Goal: Check status: Check status

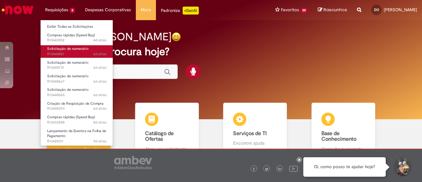
click at [72, 51] on span "6d atrás 6 dias atrás R13440821" at bounding box center [76, 53] width 59 height 5
click at [64, 50] on span "Solicitação de numerário" at bounding box center [68, 48] width 42 height 5
click at [65, 50] on span "Solicitação de numerário" at bounding box center [68, 48] width 42 height 5
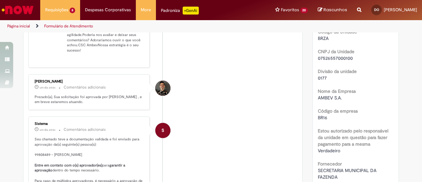
scroll to position [136, 0]
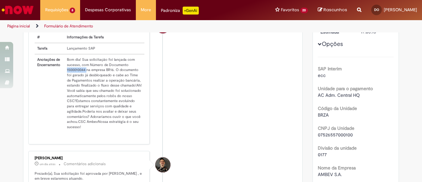
drag, startPoint x: 64, startPoint y: 73, endPoint x: 84, endPoint y: 72, distance: 20.1
click at [84, 72] on td "Bom dia! Sua solicitação foi lançada com sucesso, com Número de Documento 15000…" at bounding box center [104, 93] width 80 height 78
copy td "1500010044"
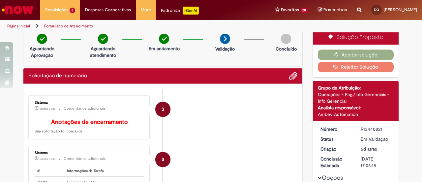
scroll to position [0, 0]
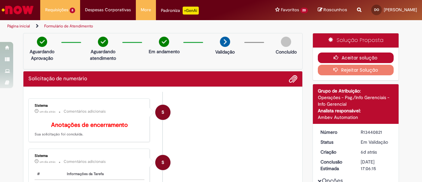
click at [355, 56] on button "Aceitar solução" at bounding box center [356, 57] width 76 height 11
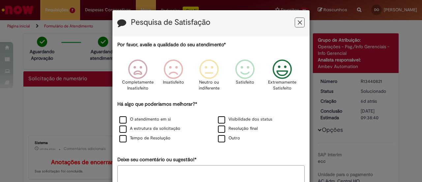
click at [282, 73] on icon "Feedback" at bounding box center [282, 69] width 25 height 20
click at [119, 118] on label "O atendimento em si" at bounding box center [144, 119] width 51 height 6
click at [122, 130] on label "A estrutura da solicitação" at bounding box center [149, 128] width 61 height 6
drag, startPoint x: 119, startPoint y: 138, endPoint x: 125, endPoint y: 137, distance: 5.4
click at [119, 138] on label "Tempo de Resolução" at bounding box center [144, 138] width 51 height 6
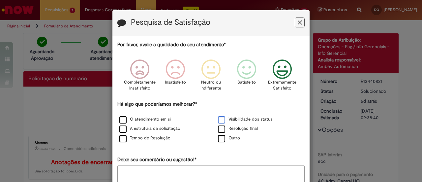
drag, startPoint x: 220, startPoint y: 120, endPoint x: 220, endPoint y: 127, distance: 6.9
click at [220, 121] on label "Visibilidade dos status" at bounding box center [245, 119] width 54 height 6
click at [220, 128] on label "Resolução final" at bounding box center [238, 128] width 40 height 6
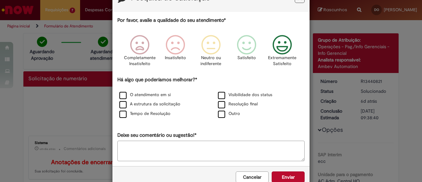
scroll to position [39, 0]
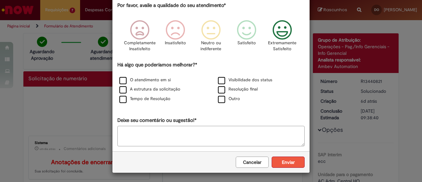
click at [290, 160] on button "Enviar" at bounding box center [288, 161] width 33 height 11
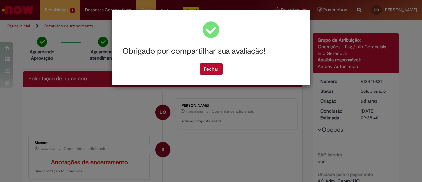
scroll to position [0, 0]
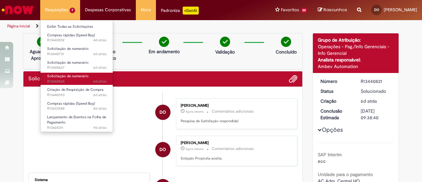
click at [86, 75] on span "Solicitação de numerário" at bounding box center [68, 76] width 42 height 5
click at [61, 77] on span "Solicitação de numerário" at bounding box center [68, 76] width 42 height 5
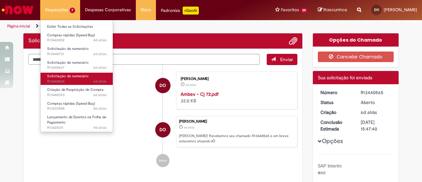
click at [61, 77] on span "Solicitação de numerário" at bounding box center [68, 76] width 42 height 5
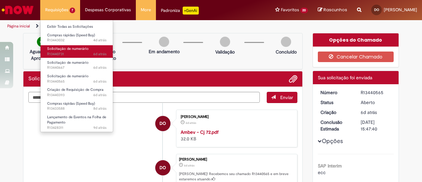
click at [81, 52] on span "6d atrás 6 dias atrás R13440731" at bounding box center [76, 53] width 59 height 5
click at [78, 49] on span "Solicitação de numerário" at bounding box center [68, 48] width 42 height 5
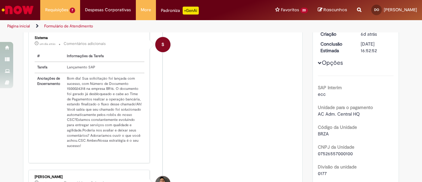
scroll to position [132, 0]
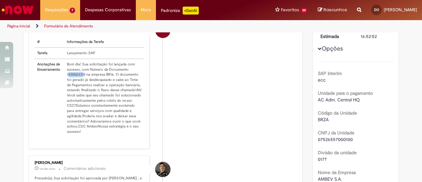
drag, startPoint x: 64, startPoint y: 78, endPoint x: 74, endPoint y: 82, distance: 10.6
click at [79, 81] on td "Bom dia! Sua solicitação foi lançada com sucesso, com Número de Documento 15000…" at bounding box center [104, 98] width 80 height 78
drag, startPoint x: 79, startPoint y: 90, endPoint x: 76, endPoint y: 87, distance: 4.4
click at [78, 90] on td "Bom dia! Sua solicitação foi lançada com sucesso, com Número de Documento 15000…" at bounding box center [104, 98] width 80 height 78
drag, startPoint x: 64, startPoint y: 77, endPoint x: 83, endPoint y: 78, distance: 19.2
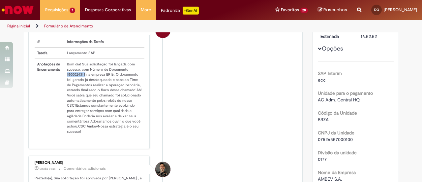
click at [82, 79] on td "Bom dia! Sua solicitação foi lançada com sucesso, com Número de Documento 15000…" at bounding box center [104, 98] width 80 height 78
copy td "1500024318"
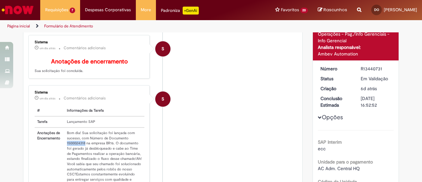
scroll to position [0, 0]
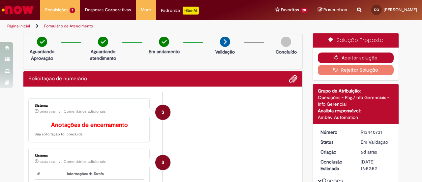
click at [363, 58] on button "Aceitar solução" at bounding box center [356, 57] width 76 height 11
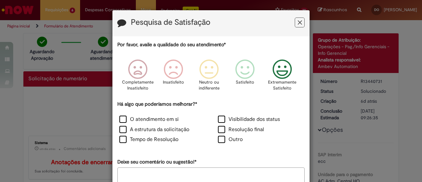
click at [277, 74] on icon "Feedback" at bounding box center [282, 69] width 25 height 20
drag, startPoint x: 122, startPoint y: 118, endPoint x: 120, endPoint y: 127, distance: 8.5
click at [122, 120] on label "O atendimento em si" at bounding box center [148, 119] width 59 height 8
drag, startPoint x: 120, startPoint y: 128, endPoint x: 119, endPoint y: 133, distance: 5.6
click at [120, 128] on label "A estrutura da solicitação" at bounding box center [154, 130] width 70 height 8
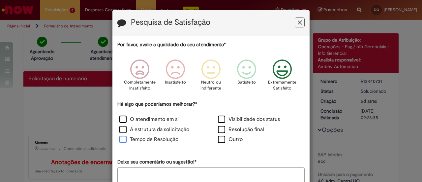
click at [121, 139] on label "Tempo de Resolução" at bounding box center [148, 139] width 59 height 8
drag, startPoint x: 220, startPoint y: 118, endPoint x: 220, endPoint y: 122, distance: 4.0
click at [221, 119] on label "Visibilidade dos status" at bounding box center [249, 119] width 62 height 8
click at [219, 128] on label "Resolução final" at bounding box center [241, 130] width 46 height 8
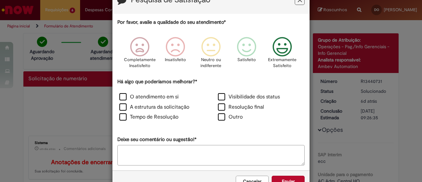
scroll to position [42, 0]
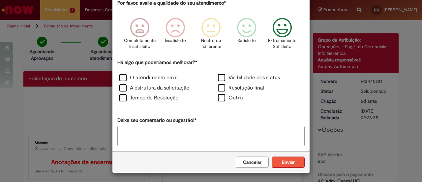
click at [291, 160] on button "Enviar" at bounding box center [288, 161] width 33 height 11
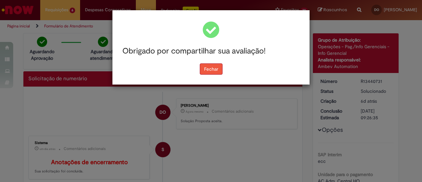
click at [211, 71] on button "Fechar" at bounding box center [211, 68] width 23 height 11
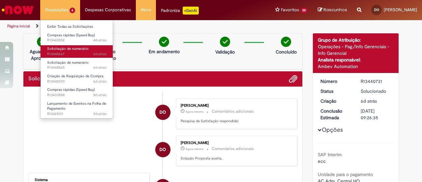
click at [77, 51] on span "Solicitação de numerário" at bounding box center [68, 48] width 42 height 5
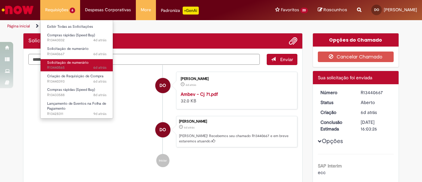
click at [72, 62] on span "Solicitação de numerário" at bounding box center [68, 62] width 42 height 5
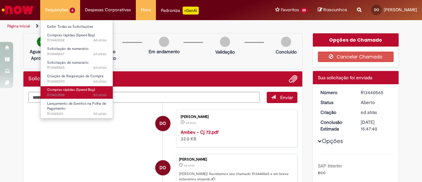
click at [74, 88] on span "Compras rápidas (Speed Buy)" at bounding box center [71, 89] width 48 height 5
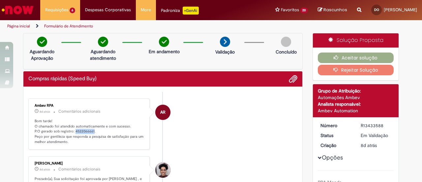
drag, startPoint x: 71, startPoint y: 129, endPoint x: 90, endPoint y: 132, distance: 19.3
click at [90, 132] on p "Bom tarde! O chamado foi atendido automaticamente e com sucesso. P.O gerado sob…" at bounding box center [90, 131] width 110 height 26
copy p "4522066661"
drag, startPoint x: 358, startPoint y: 124, endPoint x: 384, endPoint y: 126, distance: 26.1
click at [384, 126] on dd "R13433588" at bounding box center [376, 125] width 41 height 7
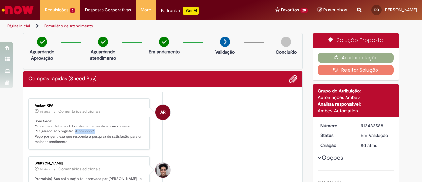
copy div "R13433588"
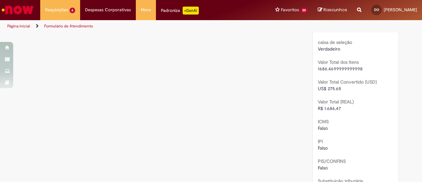
scroll to position [725, 0]
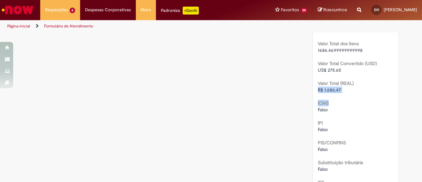
drag, startPoint x: 313, startPoint y: 83, endPoint x: 339, endPoint y: 87, distance: 26.4
drag, startPoint x: 343, startPoint y: 89, endPoint x: 334, endPoint y: 87, distance: 9.7
drag, startPoint x: 314, startPoint y: 81, endPoint x: 338, endPoint y: 82, distance: 23.8
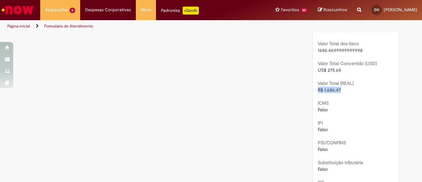
copy span "R$ 1.686,47"
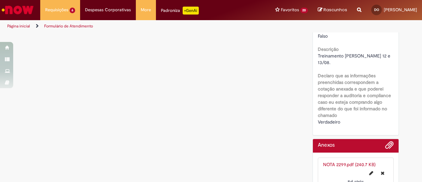
scroll to position [904, 0]
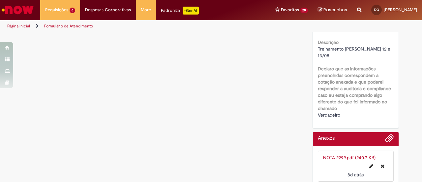
drag, startPoint x: 314, startPoint y: 41, endPoint x: 341, endPoint y: 49, distance: 28.3
copy span "Treinamento [PERSON_NAME] 12 e 13/08."
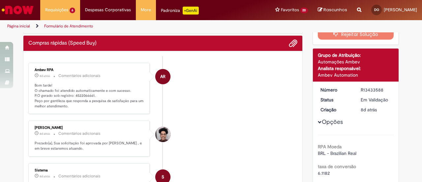
scroll to position [0, 0]
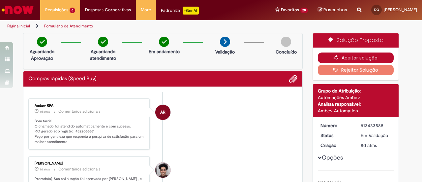
click at [354, 55] on button "Aceitar solução" at bounding box center [356, 57] width 76 height 11
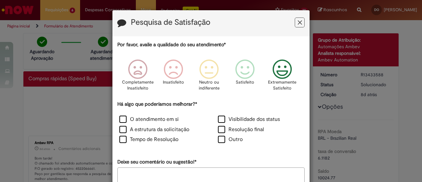
click at [287, 65] on icon "Feedback" at bounding box center [282, 69] width 25 height 20
click at [125, 116] on label "O atendimento em si" at bounding box center [148, 119] width 59 height 8
drag, startPoint x: 120, startPoint y: 127, endPoint x: 121, endPoint y: 135, distance: 8.3
click at [120, 128] on label "A estrutura da solicitação" at bounding box center [154, 130] width 70 height 8
drag, startPoint x: 121, startPoint y: 139, endPoint x: 129, endPoint y: 140, distance: 7.3
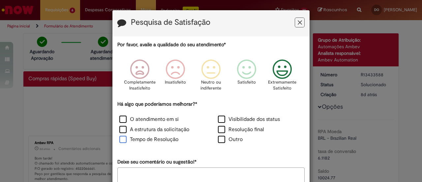
click at [123, 140] on label "Tempo de Resolução" at bounding box center [148, 139] width 59 height 8
drag, startPoint x: 221, startPoint y: 116, endPoint x: 219, endPoint y: 120, distance: 3.9
click at [220, 119] on label "Visibilidade dos status" at bounding box center [249, 119] width 62 height 8
click at [219, 130] on label "Resolução final" at bounding box center [241, 130] width 46 height 8
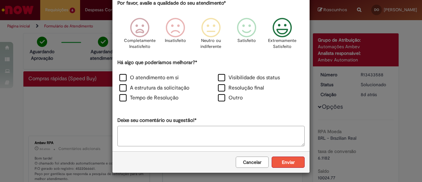
click at [288, 162] on button "Enviar" at bounding box center [288, 161] width 33 height 11
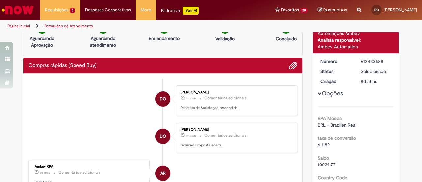
scroll to position [0, 0]
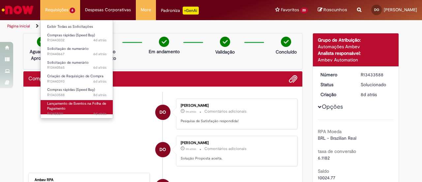
click at [75, 101] on span "Lançamento de Eventos na Folha de Pagamento" at bounding box center [76, 106] width 59 height 10
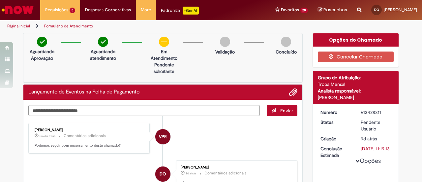
scroll to position [33, 0]
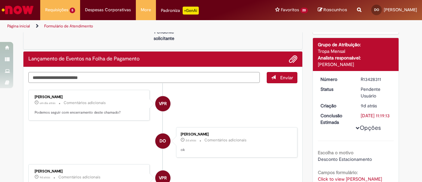
click at [104, 79] on textarea "Digite sua mensagem aqui..." at bounding box center [143, 77] width 231 height 11
type textarea "**********"
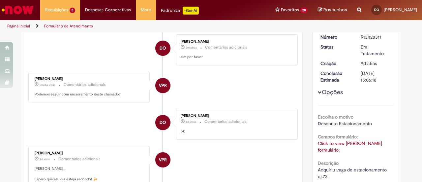
scroll to position [0, 0]
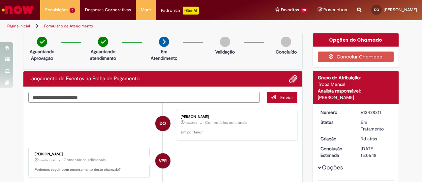
click at [132, 95] on textarea "Digite sua mensagem aqui..." at bounding box center [143, 97] width 231 height 11
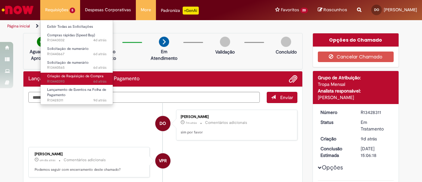
click at [70, 76] on span "Criação de Requisição de Compra" at bounding box center [75, 76] width 56 height 5
click at [70, 77] on span "Criação de Requisição de Compra" at bounding box center [75, 76] width 56 height 5
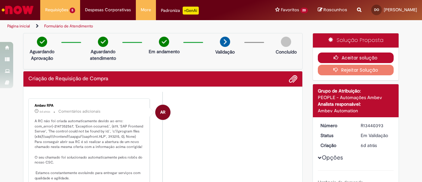
click at [352, 56] on button "Aceitar solução" at bounding box center [356, 57] width 76 height 11
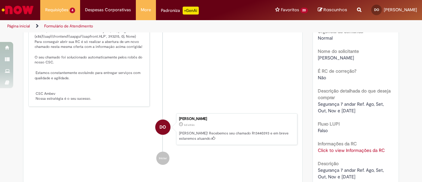
scroll to position [132, 0]
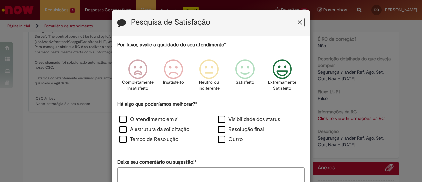
click at [285, 72] on icon "Feedback" at bounding box center [282, 69] width 25 height 20
click at [120, 125] on div "O atendimento em si Visibilidade dos status A estrutura da solicitação Resoluçã…" at bounding box center [210, 130] width 197 height 31
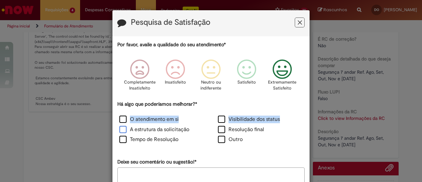
click at [119, 130] on label "A estrutura da solicitação" at bounding box center [154, 130] width 70 height 8
click at [120, 137] on label "Tempo de Resolução" at bounding box center [148, 139] width 59 height 8
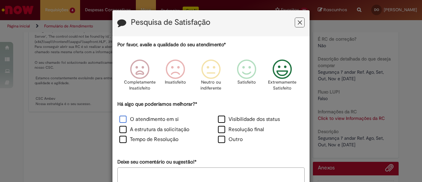
click at [123, 120] on label "O atendimento em si" at bounding box center [148, 119] width 59 height 8
drag, startPoint x: 221, startPoint y: 121, endPoint x: 221, endPoint y: 126, distance: 5.6
click at [221, 122] on label "Visibilidade dos status" at bounding box center [249, 119] width 62 height 8
click at [221, 128] on label "Resolução final" at bounding box center [241, 130] width 46 height 8
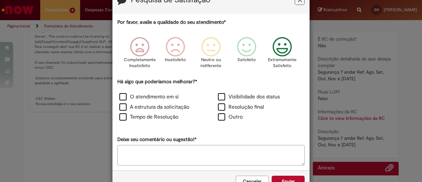
scroll to position [42, 0]
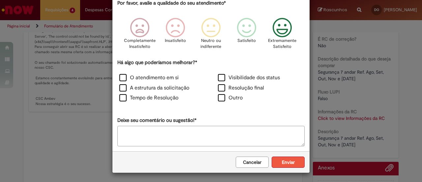
click at [287, 160] on button "Enviar" at bounding box center [288, 161] width 33 height 11
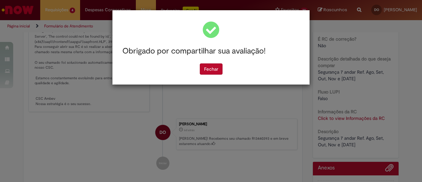
scroll to position [0, 0]
click at [213, 70] on button "Fechar" at bounding box center [211, 68] width 23 height 11
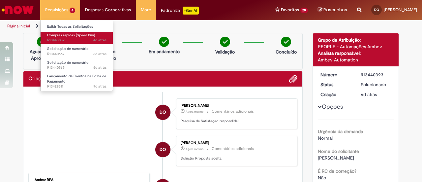
click at [61, 39] on span "4d atrás 4 dias atrás R13443032" at bounding box center [76, 40] width 59 height 5
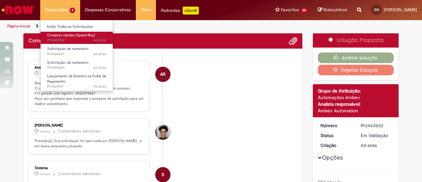
click at [63, 37] on link "Compras rápidas (Speed Buy) 4d atrás 4 dias atrás R13443032" at bounding box center [77, 38] width 73 height 12
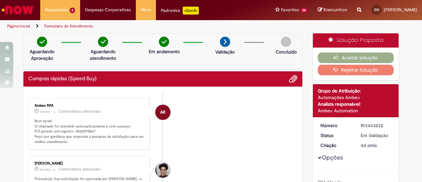
drag, startPoint x: 357, startPoint y: 124, endPoint x: 381, endPoint y: 125, distance: 23.8
click at [381, 125] on dd "R13443032" at bounding box center [376, 125] width 41 height 7
copy div "R13443032"
